Goal: Task Accomplishment & Management: Use online tool/utility

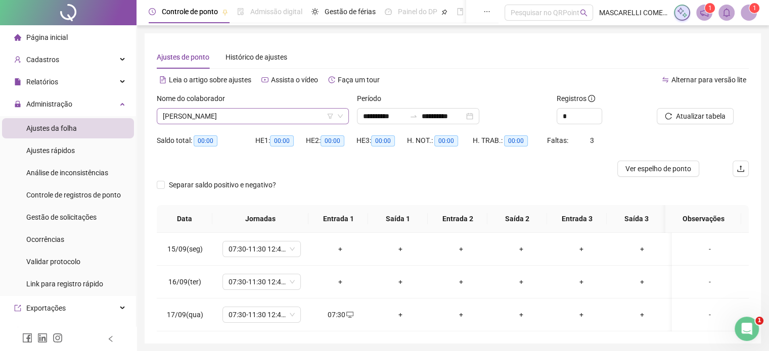
click at [285, 115] on span "[PERSON_NAME]" at bounding box center [253, 116] width 180 height 15
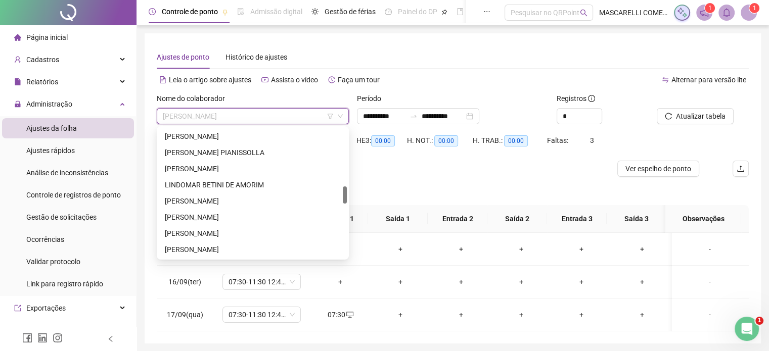
scroll to position [386, 0]
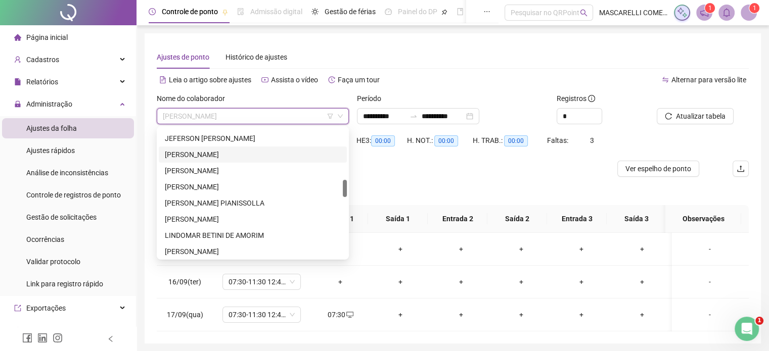
click at [216, 152] on div "[PERSON_NAME]" at bounding box center [253, 154] width 176 height 11
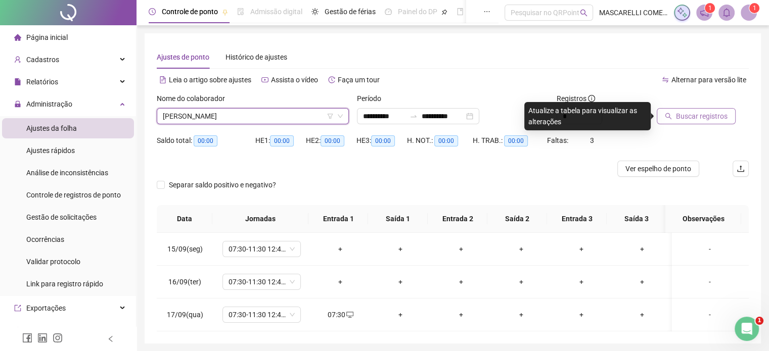
click at [690, 116] on span "Buscar registros" at bounding box center [702, 116] width 52 height 11
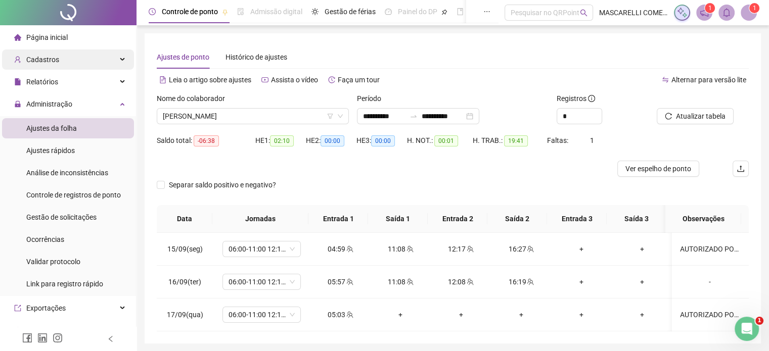
click at [47, 58] on span "Cadastros" at bounding box center [42, 60] width 33 height 8
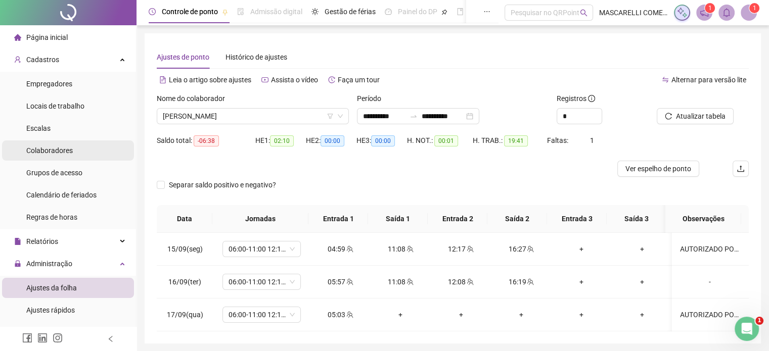
click at [42, 155] on div "Colaboradores" at bounding box center [49, 151] width 47 height 20
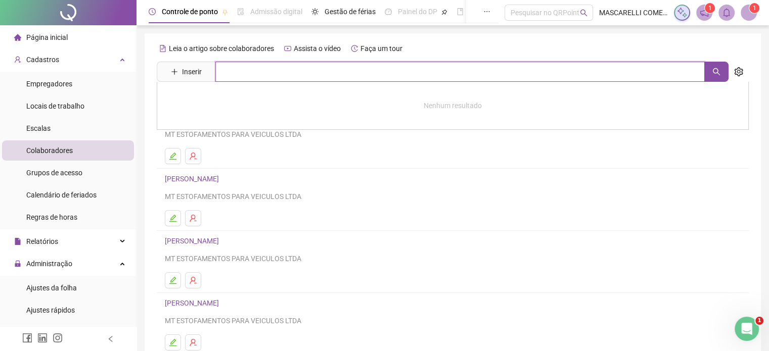
click at [269, 70] on input "text" at bounding box center [460, 72] width 490 height 20
type input "********"
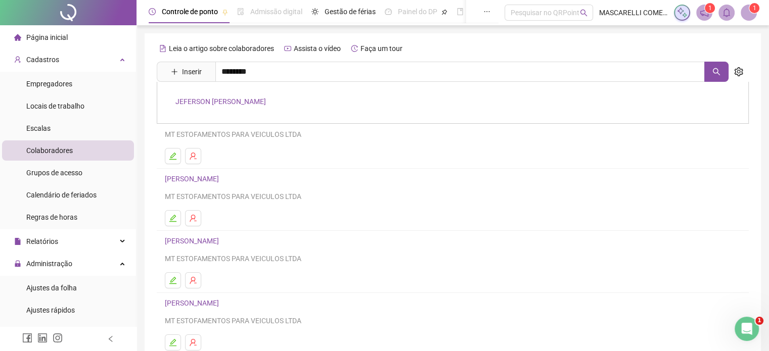
click at [266, 101] on link "JEFERSON [PERSON_NAME]" at bounding box center [220, 102] width 91 height 8
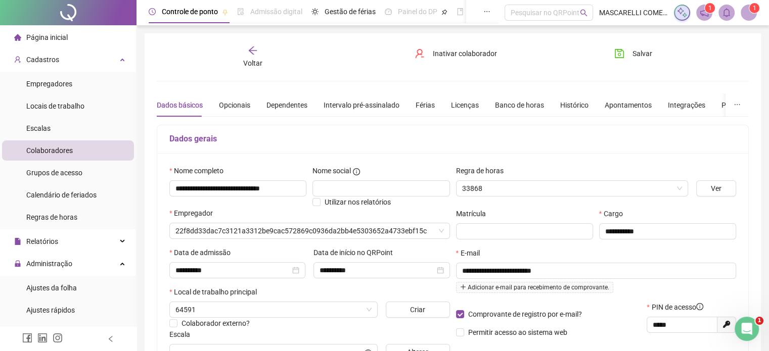
type input "**********"
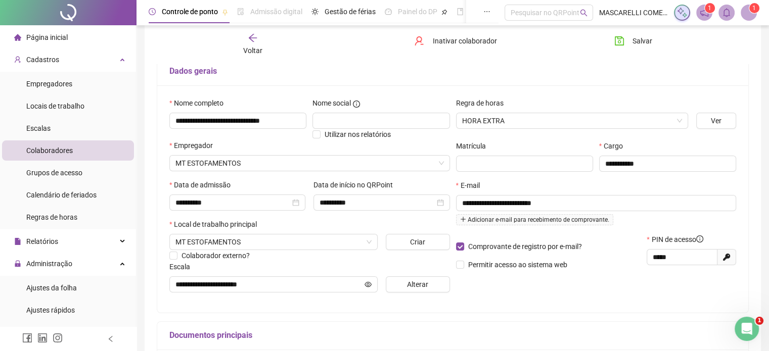
scroll to position [101, 0]
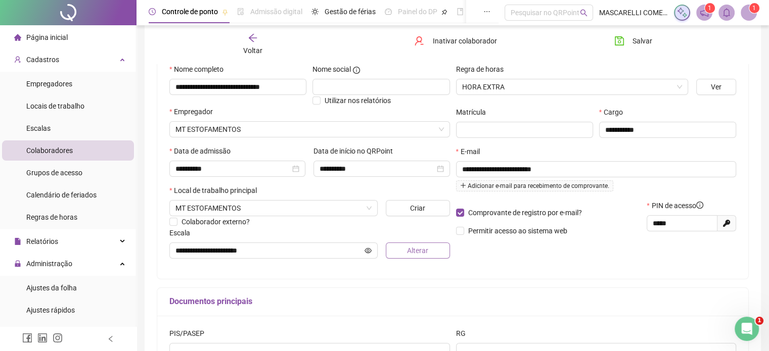
click at [424, 252] on span "Alterar" at bounding box center [417, 250] width 21 height 11
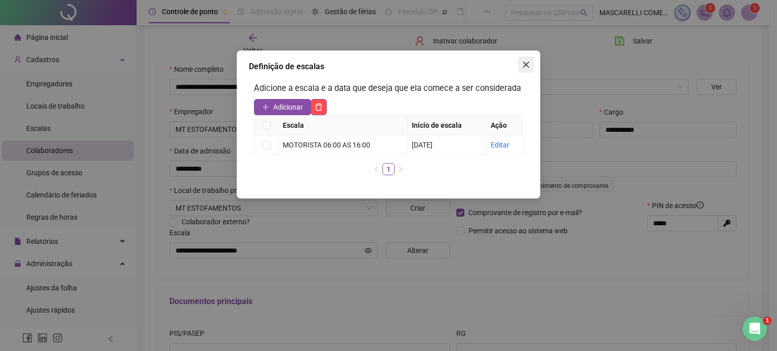
click at [528, 62] on icon "close" at bounding box center [526, 65] width 6 height 6
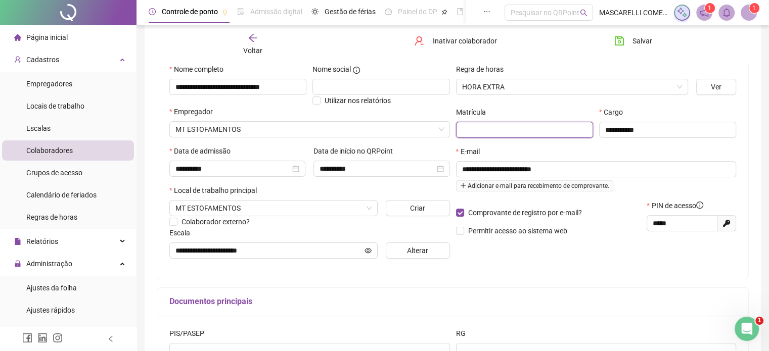
click at [486, 133] on input "text" at bounding box center [524, 130] width 137 height 16
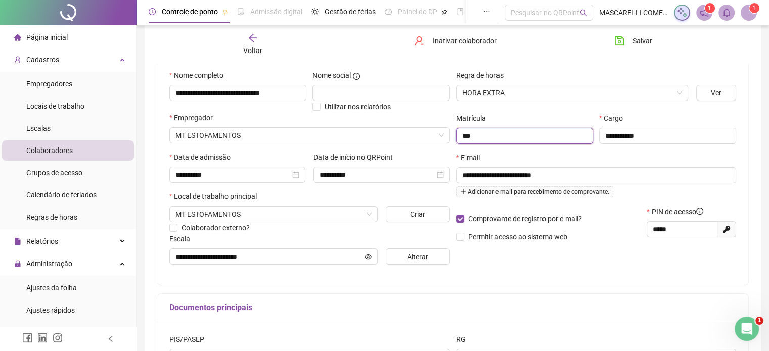
scroll to position [23, 0]
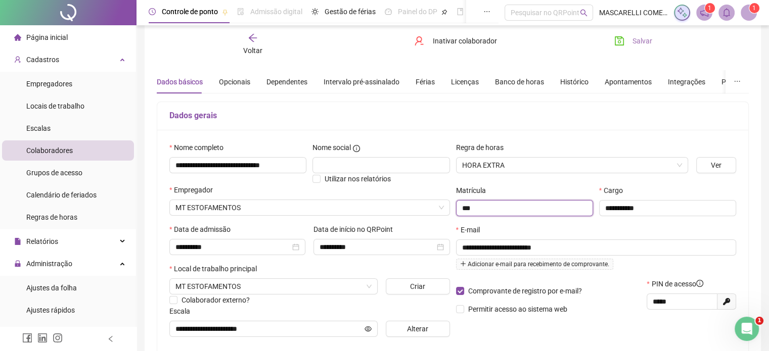
type input "***"
click at [619, 39] on icon "save" at bounding box center [619, 40] width 9 height 9
click at [250, 39] on icon "arrow-left" at bounding box center [253, 38] width 10 height 10
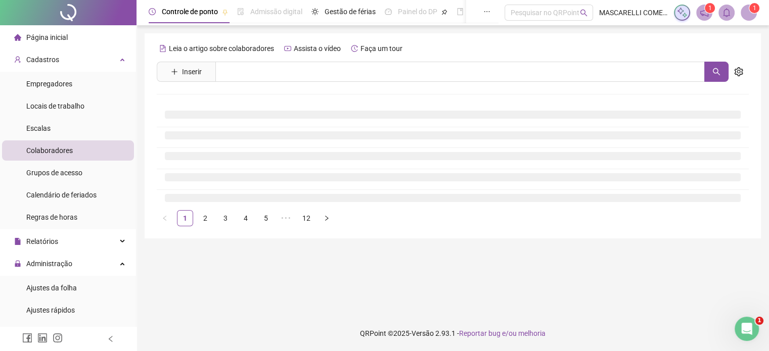
scroll to position [0, 0]
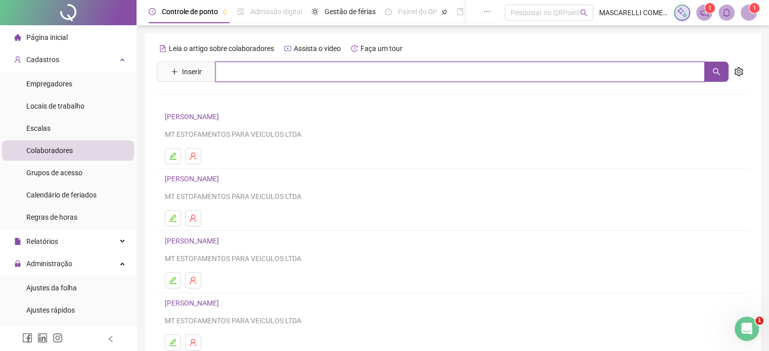
click at [231, 74] on input "text" at bounding box center [460, 72] width 490 height 20
type input "****"
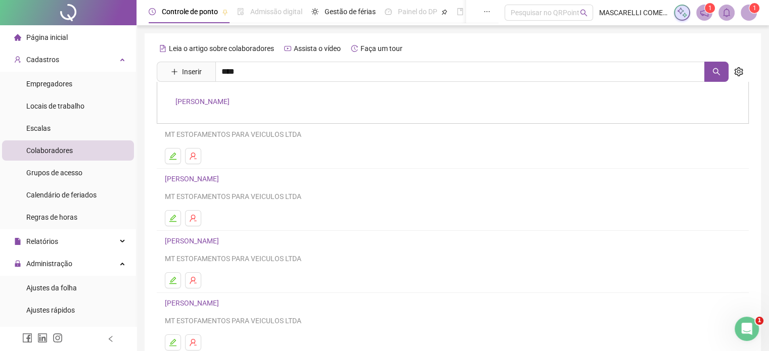
click at [230, 102] on link "[PERSON_NAME]" at bounding box center [202, 102] width 54 height 8
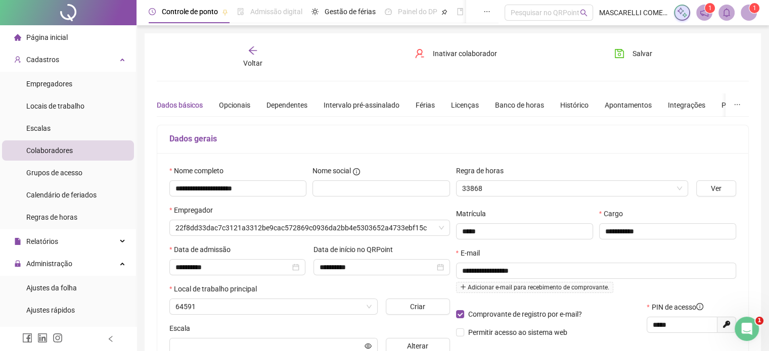
type input "**********"
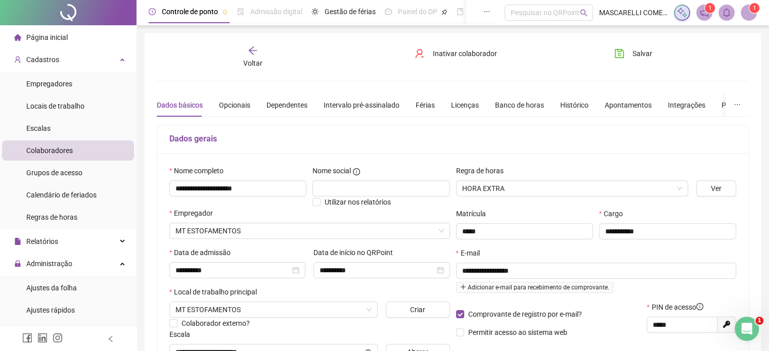
click at [248, 50] on icon "arrow-left" at bounding box center [253, 51] width 10 height 10
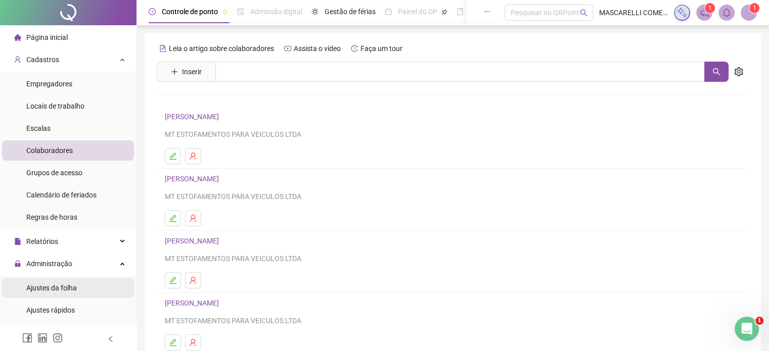
click at [51, 288] on span "Ajustes da folha" at bounding box center [51, 288] width 51 height 8
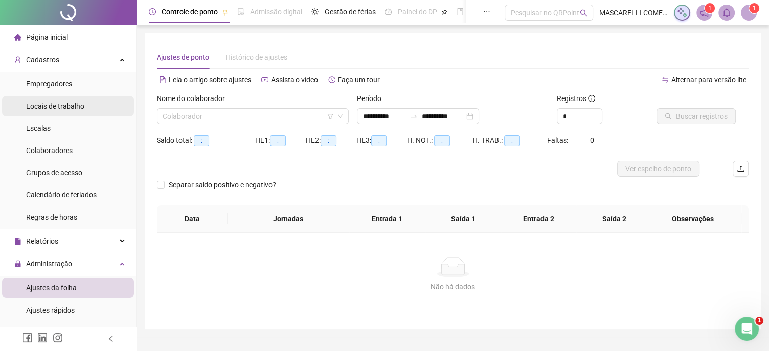
type input "**********"
click at [164, 115] on input "search" at bounding box center [248, 116] width 171 height 15
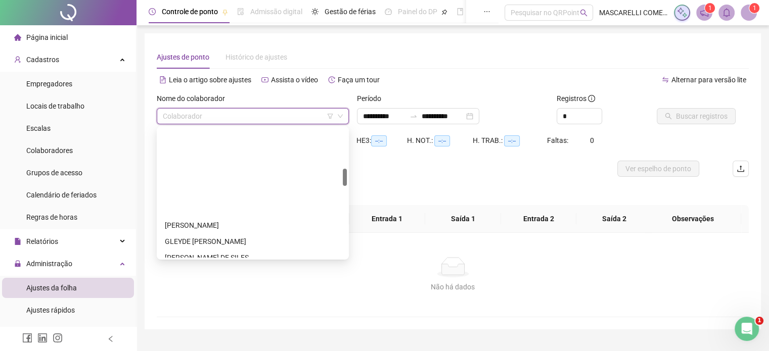
scroll to position [303, 0]
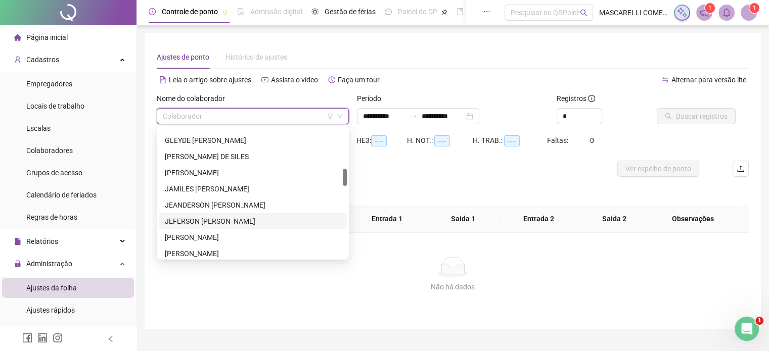
click at [188, 219] on div "JEFERSON [PERSON_NAME]" at bounding box center [253, 221] width 176 height 11
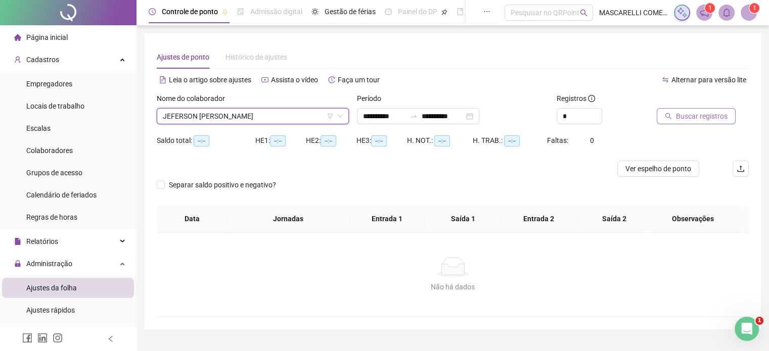
click at [699, 114] on span "Buscar registros" at bounding box center [702, 116] width 52 height 11
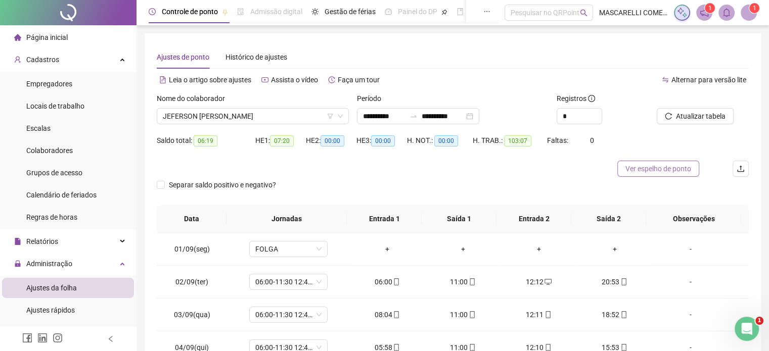
click at [659, 168] on span "Ver espelho de ponto" at bounding box center [659, 168] width 66 height 11
click at [244, 111] on span "JEFERSON [PERSON_NAME]" at bounding box center [253, 116] width 180 height 15
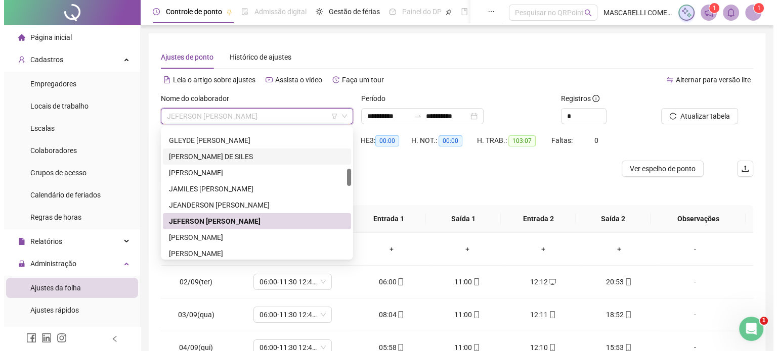
scroll to position [202, 0]
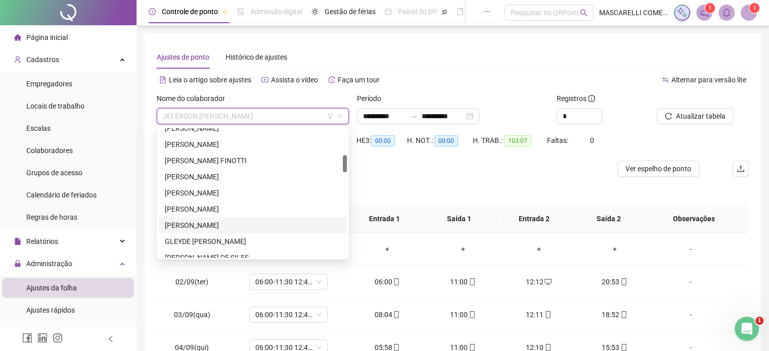
click at [231, 228] on div "[PERSON_NAME]" at bounding box center [253, 225] width 176 height 11
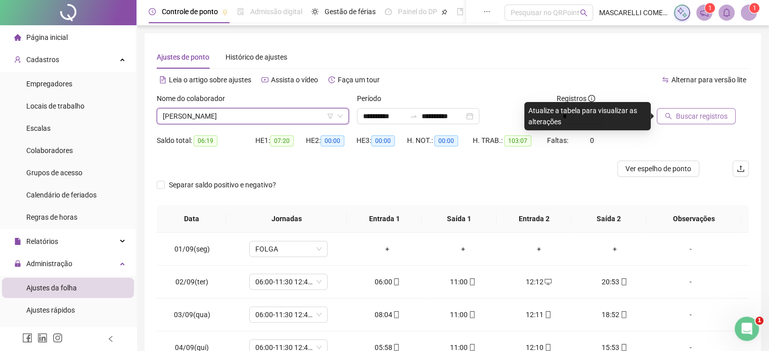
click at [690, 117] on span "Buscar registros" at bounding box center [702, 116] width 52 height 11
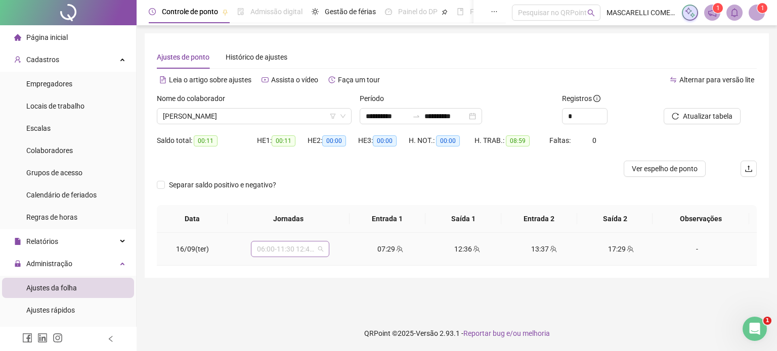
click at [316, 251] on span "06:00-11:30 12:42-16:00" at bounding box center [290, 249] width 66 height 15
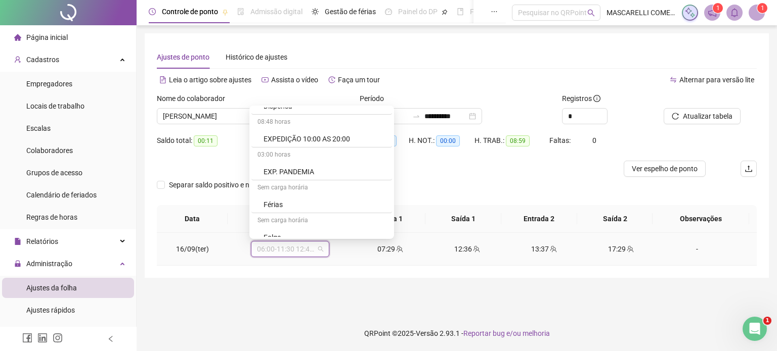
scroll to position [1467, 0]
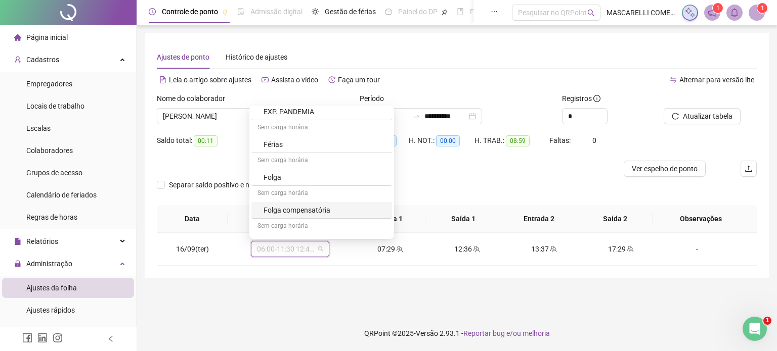
click at [272, 292] on main "**********" at bounding box center [457, 170] width 624 height 275
click at [318, 248] on span "06:00-11:30 12:42-16:00" at bounding box center [290, 249] width 66 height 15
click at [256, 290] on main "**********" at bounding box center [457, 170] width 624 height 275
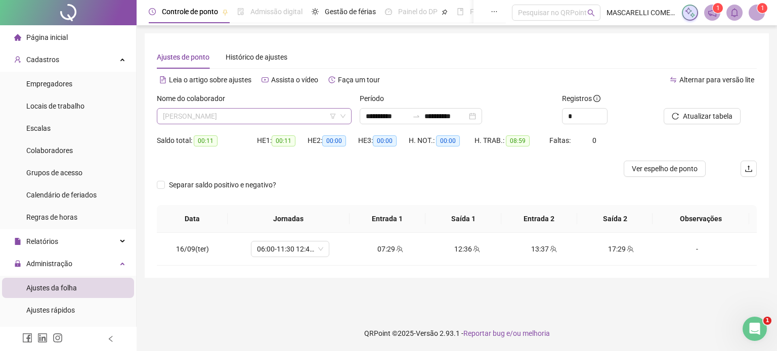
click at [199, 114] on span "[PERSON_NAME]" at bounding box center [254, 116] width 183 height 15
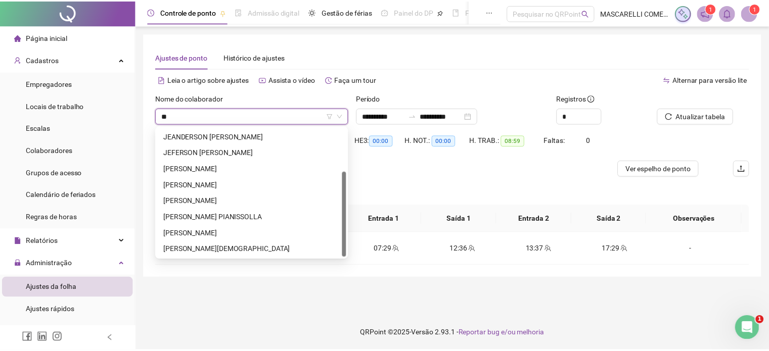
scroll to position [0, 0]
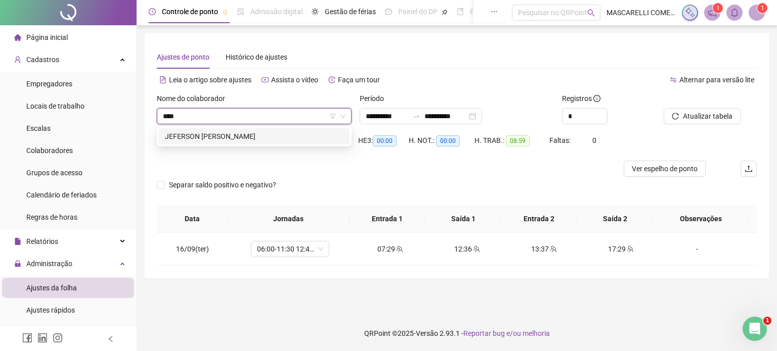
type input "*****"
click at [223, 132] on div "JEFERSON [PERSON_NAME]" at bounding box center [254, 136] width 179 height 11
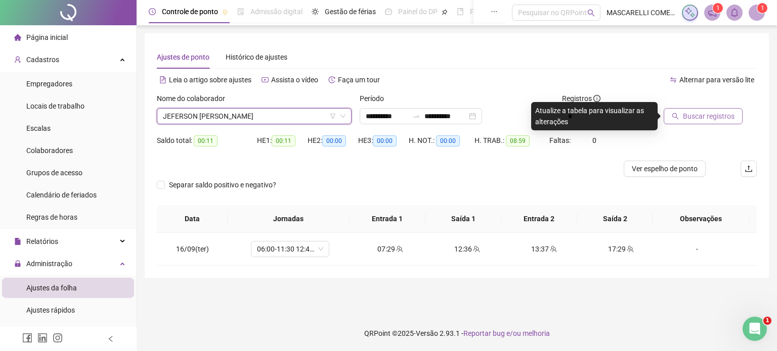
click at [716, 117] on span "Buscar registros" at bounding box center [709, 116] width 52 height 11
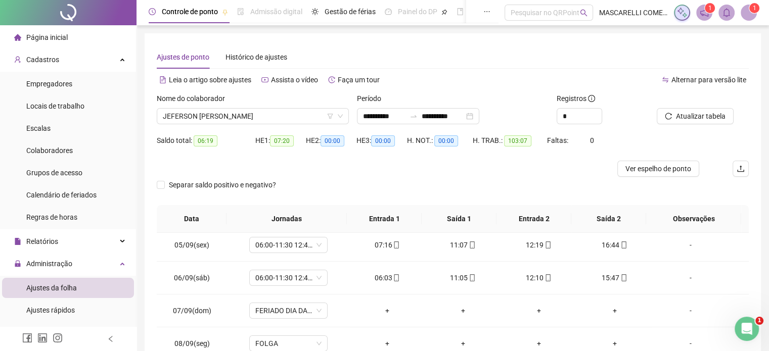
scroll to position [152, 0]
